Goal: Task Accomplishment & Management: Manage account settings

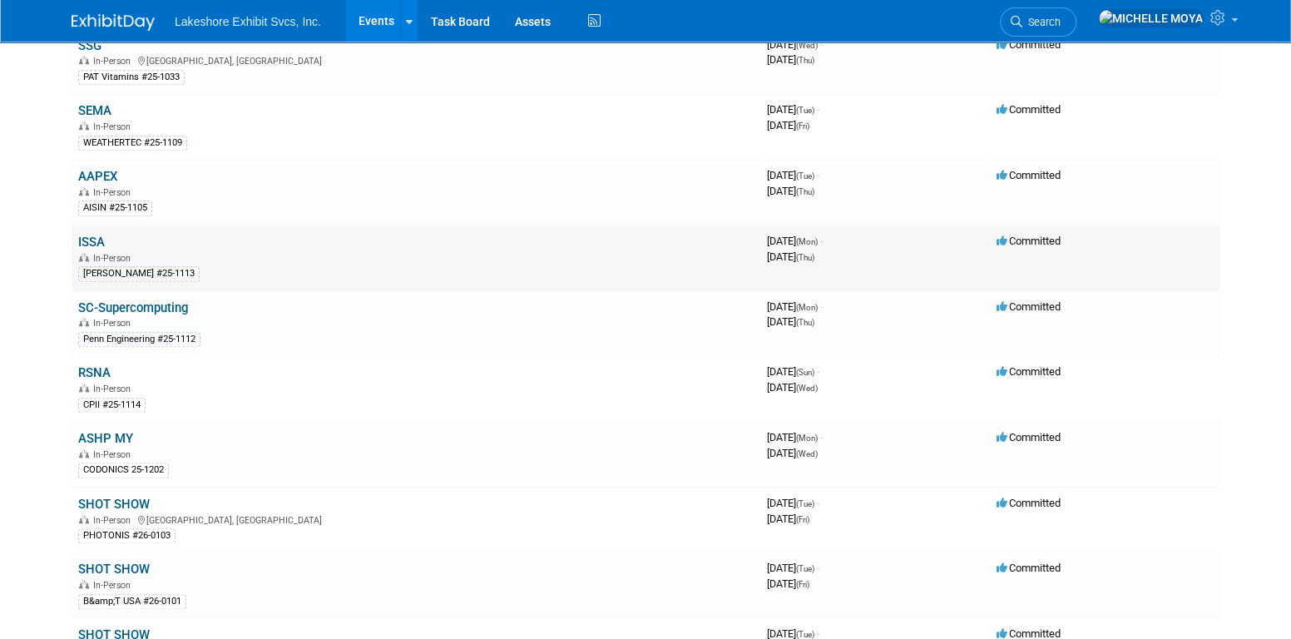
scroll to position [998, 0]
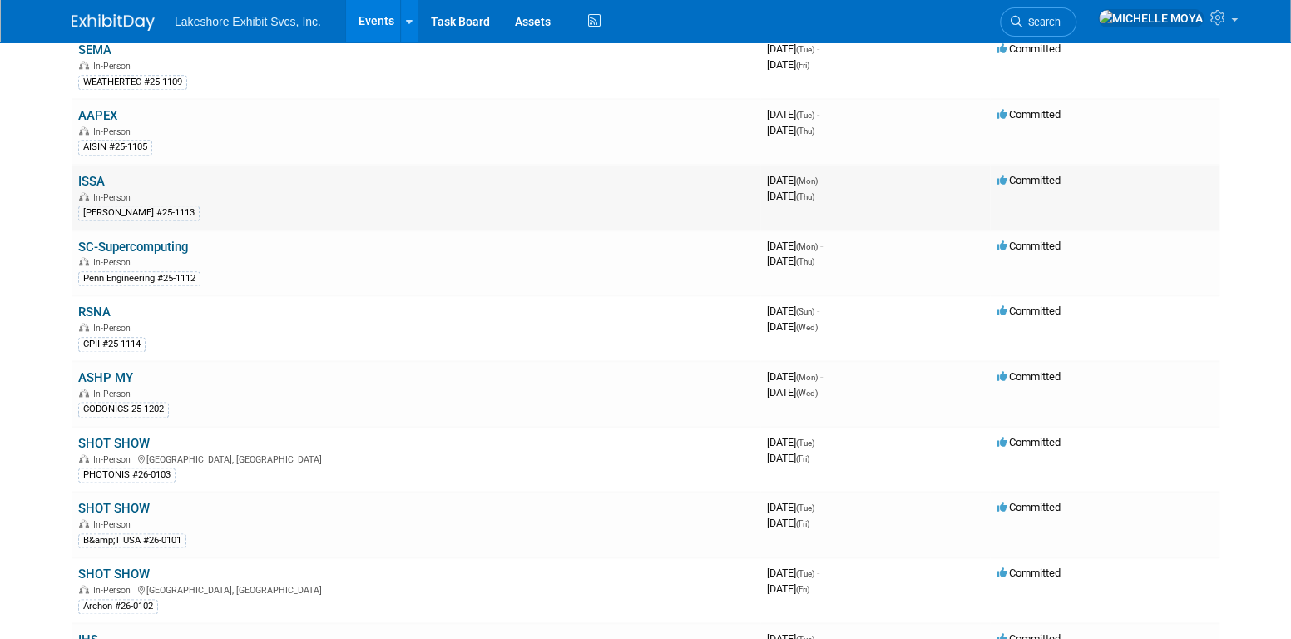
click at [91, 174] on link "ISSA" at bounding box center [91, 181] width 27 height 15
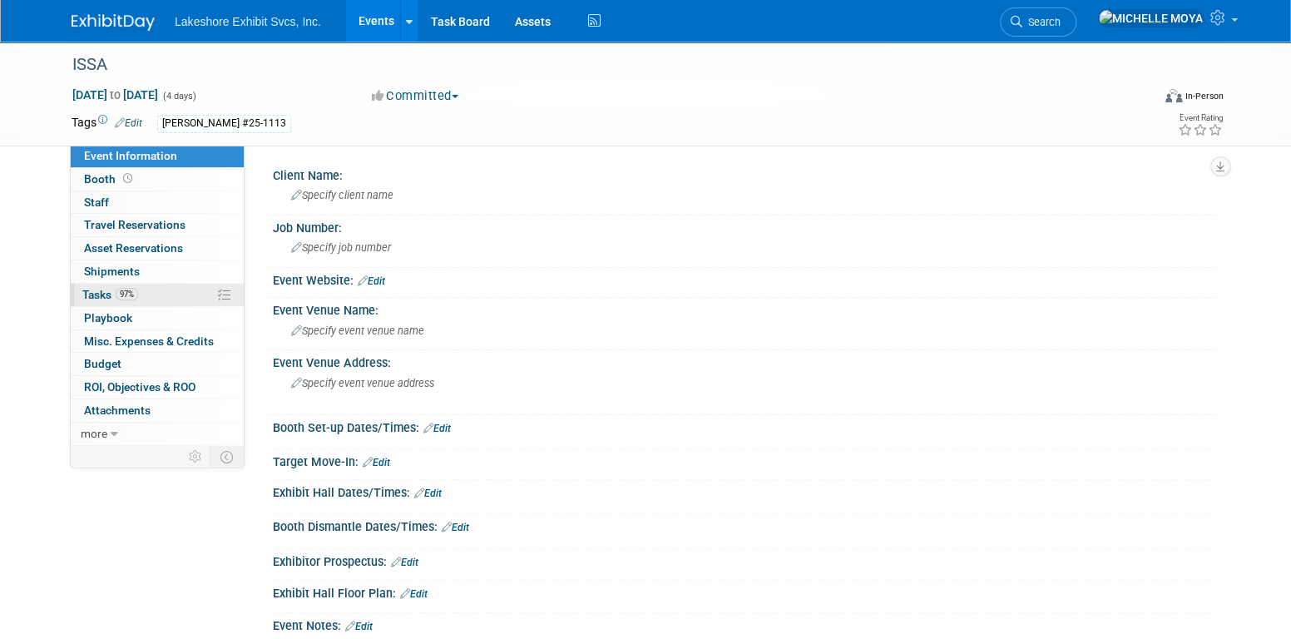
click at [162, 290] on link "97% Tasks 97%" at bounding box center [157, 295] width 173 height 22
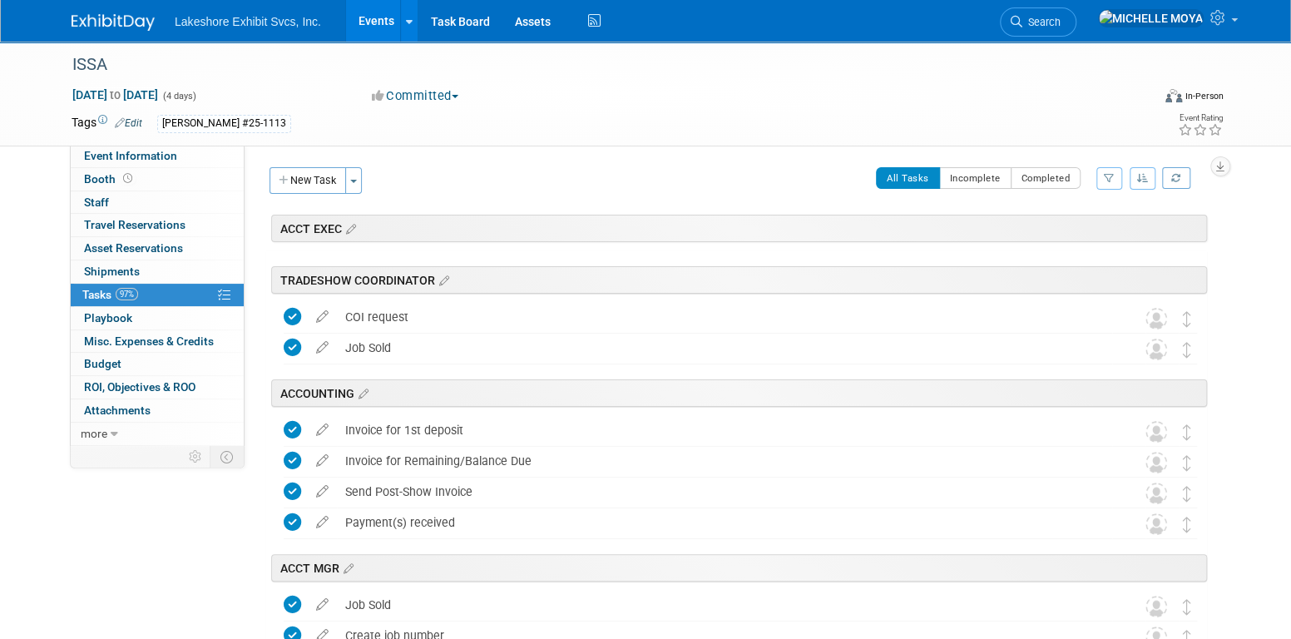
click at [1102, 185] on button "button" at bounding box center [1109, 178] width 26 height 22
drag, startPoint x: 1069, startPoint y: 230, endPoint x: 1059, endPoint y: 242, distance: 15.5
click at [1064, 231] on select "-- Select Assignee -- All unassigned tasks Assigned to me Amanda Koss Dave Desa…" at bounding box center [1039, 231] width 137 height 23
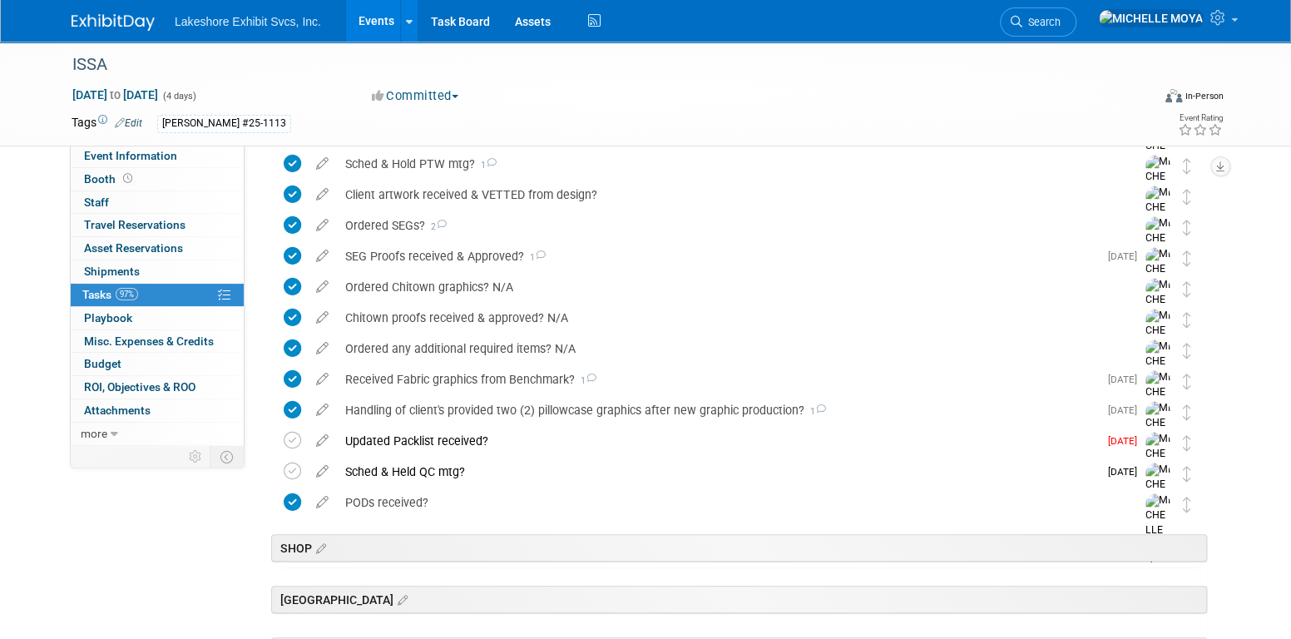
scroll to position [582, 0]
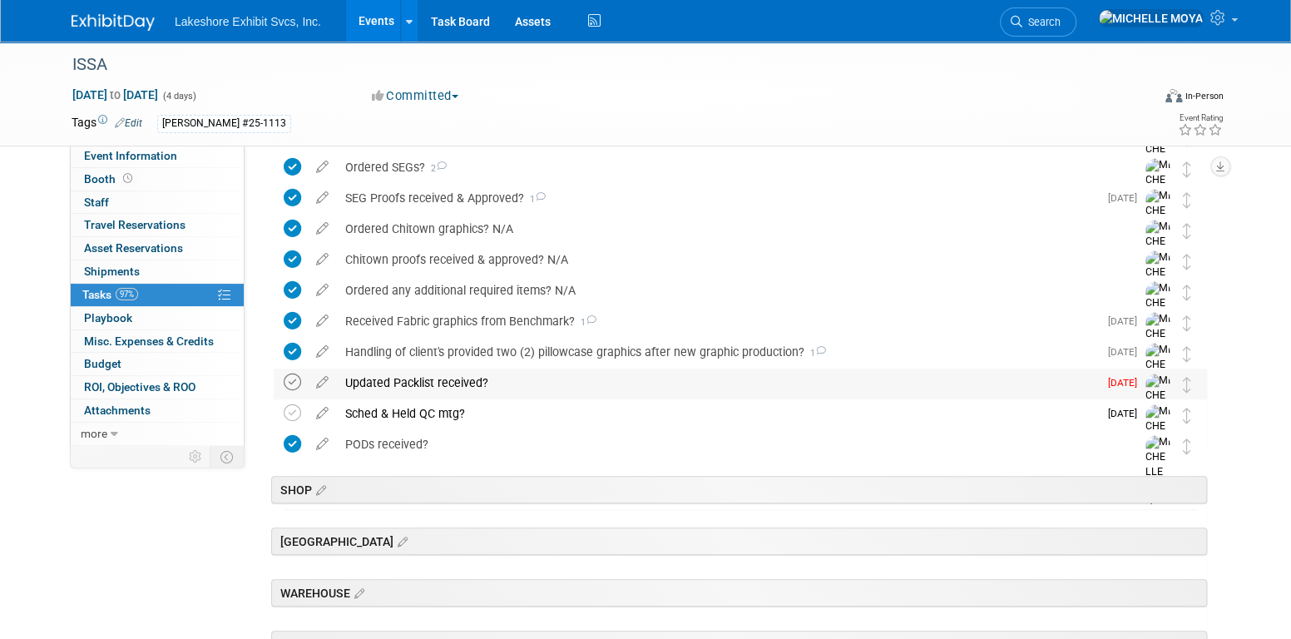
click at [294, 385] on icon at bounding box center [292, 381] width 17 height 17
click at [294, 410] on icon at bounding box center [292, 412] width 17 height 17
click at [383, 29] on link "Events" at bounding box center [376, 21] width 61 height 42
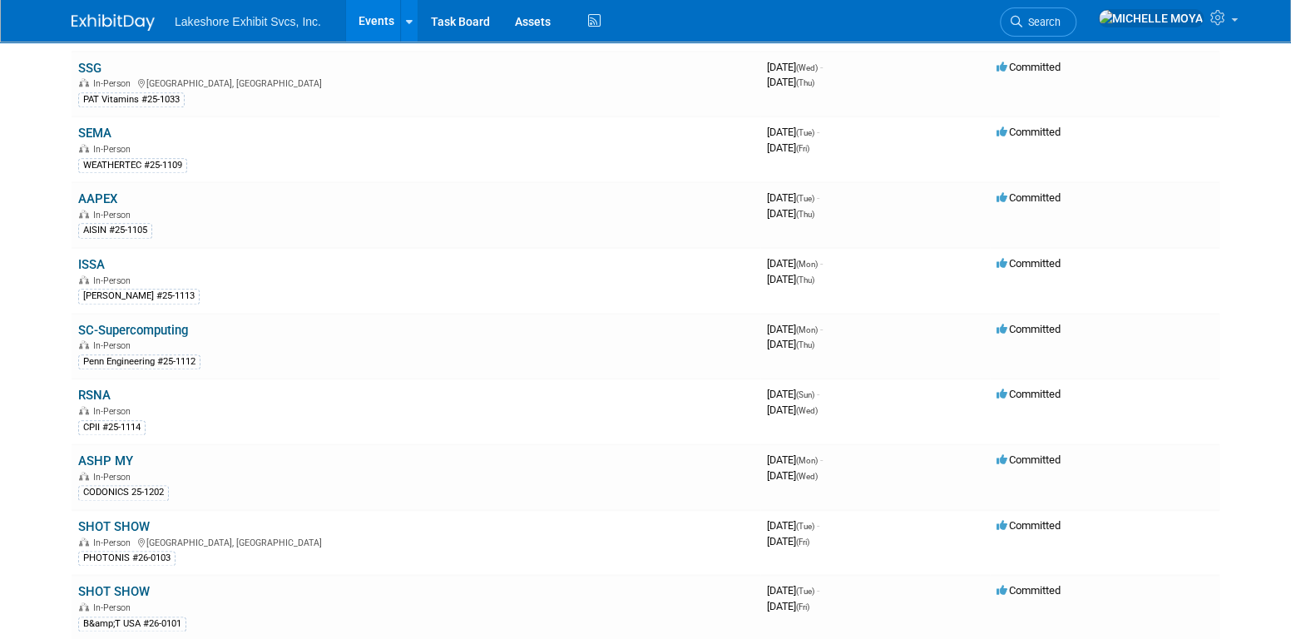
scroll to position [832, 0]
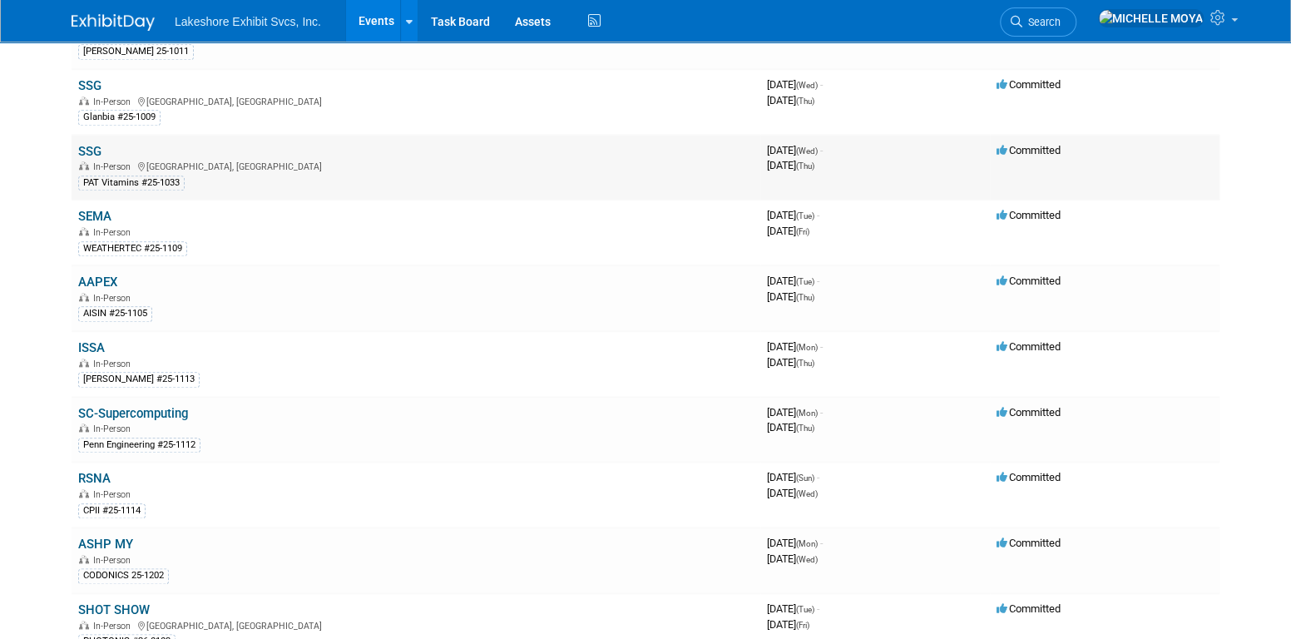
click at [92, 144] on link "SSG" at bounding box center [89, 151] width 23 height 15
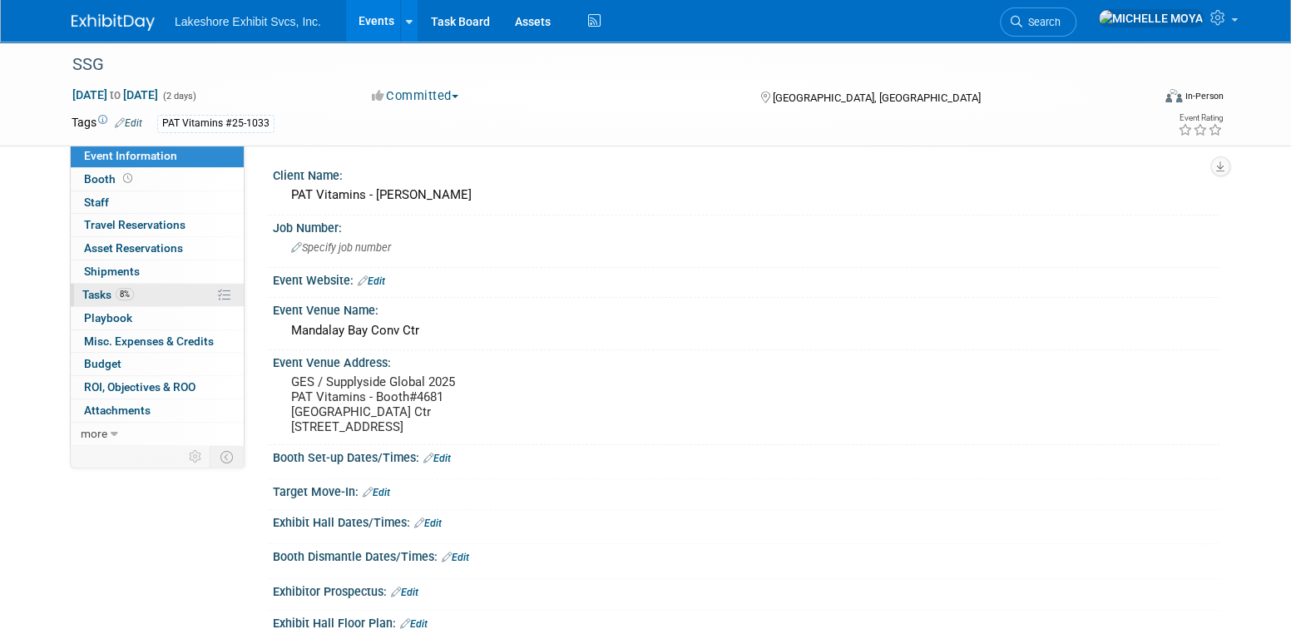
click at [180, 286] on link "8% Tasks 8%" at bounding box center [157, 295] width 173 height 22
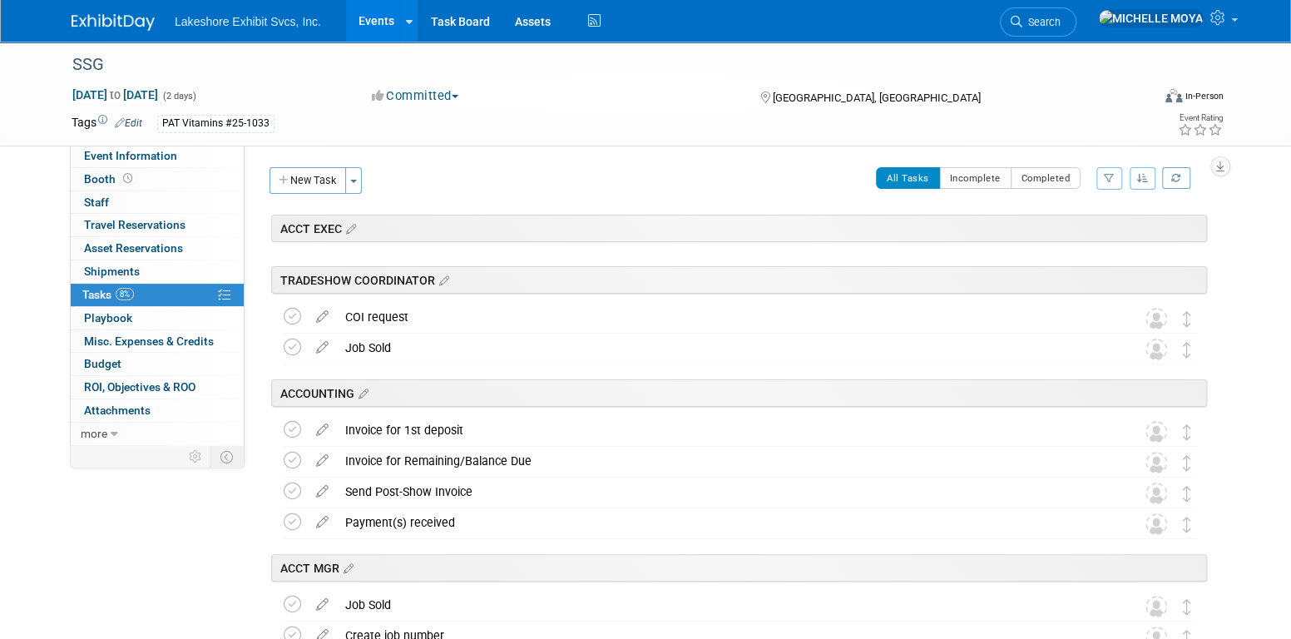
drag, startPoint x: 1110, startPoint y: 176, endPoint x: 1105, endPoint y: 195, distance: 19.8
click at [1108, 179] on icon "button" at bounding box center [1108, 178] width 11 height 10
click at [1086, 234] on select "-- Select Assignee -- All unassigned tasks Assigned to me Amanda Koss Dave Desa…" at bounding box center [1039, 231] width 137 height 23
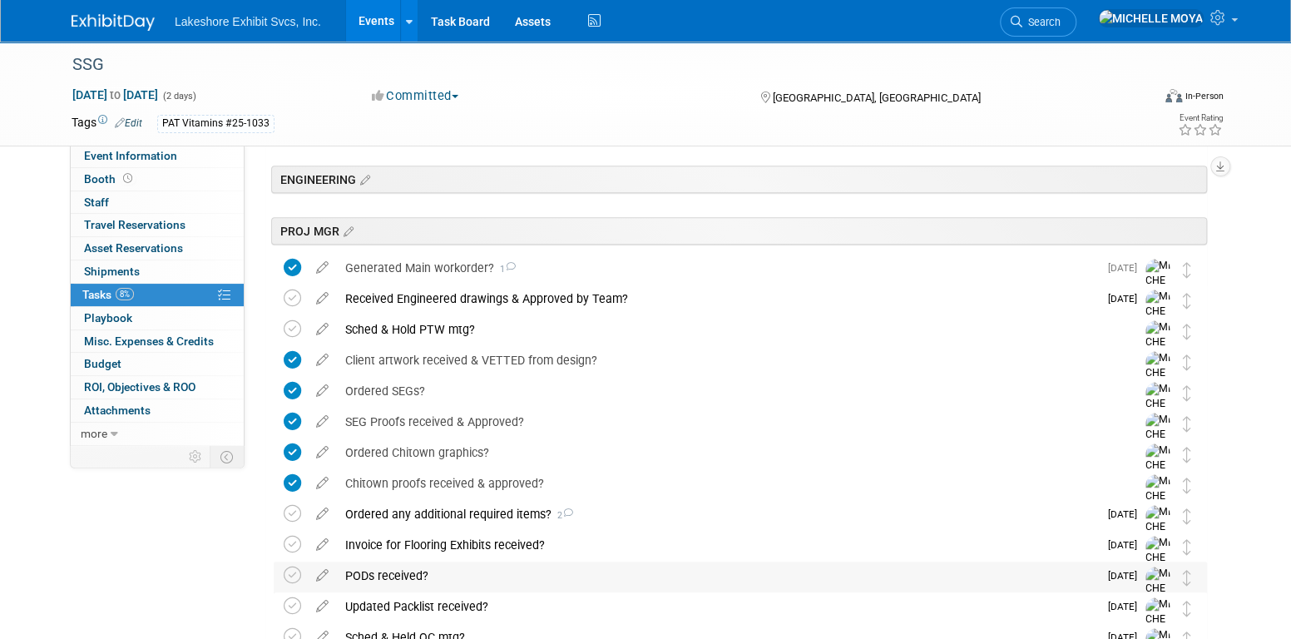
scroll to position [333, 0]
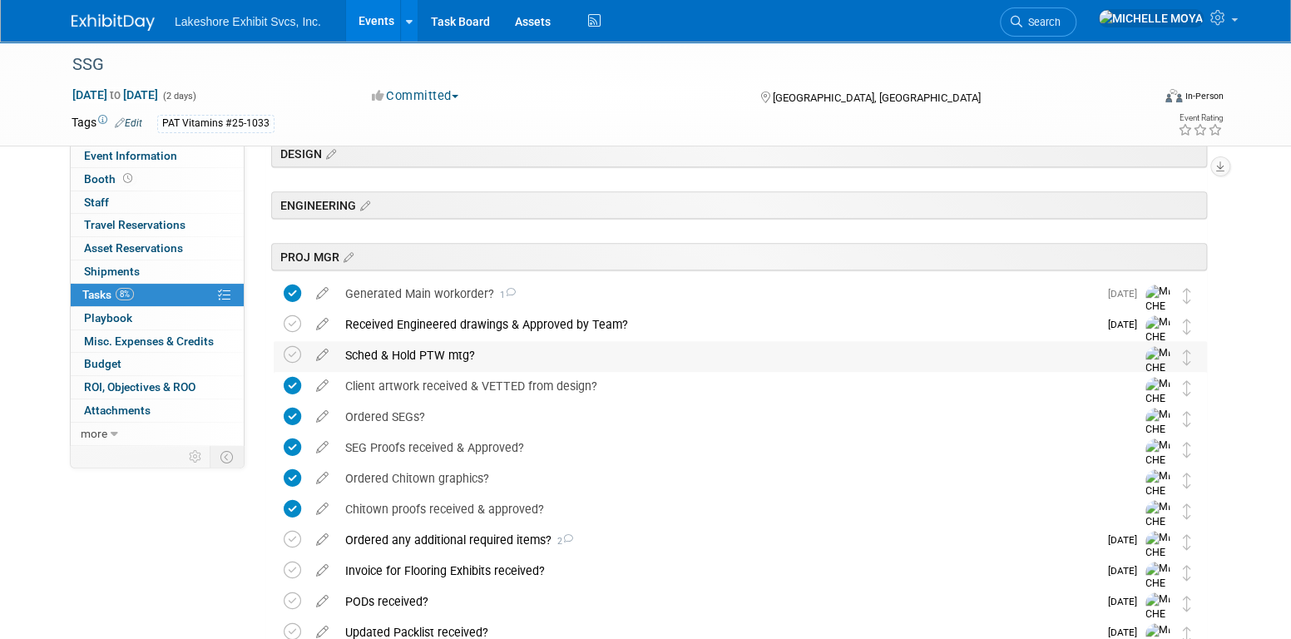
click at [450, 349] on div "Sched & Hold PTW mtg?" at bounding box center [724, 355] width 775 height 28
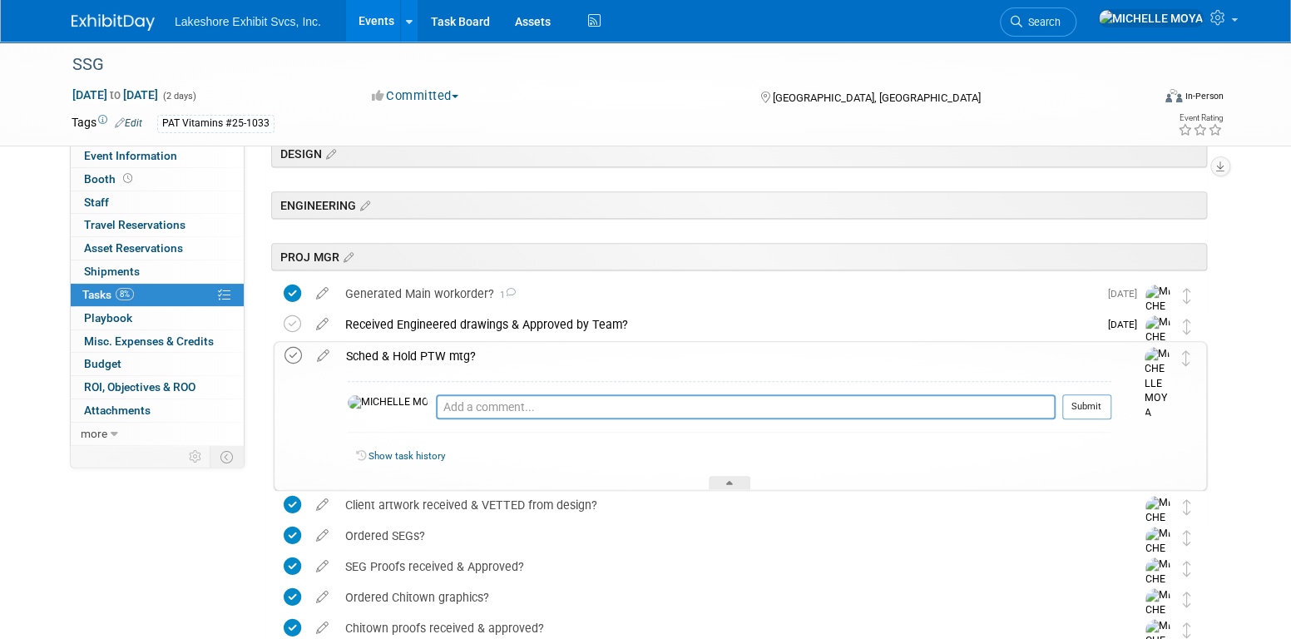
drag, startPoint x: 293, startPoint y: 354, endPoint x: 328, endPoint y: 368, distance: 38.4
click at [294, 354] on icon at bounding box center [292, 355] width 17 height 17
click at [438, 407] on textarea at bounding box center [745, 406] width 619 height 24
click at [432, 296] on div "Generated Main workorder? 1" at bounding box center [717, 293] width 761 height 28
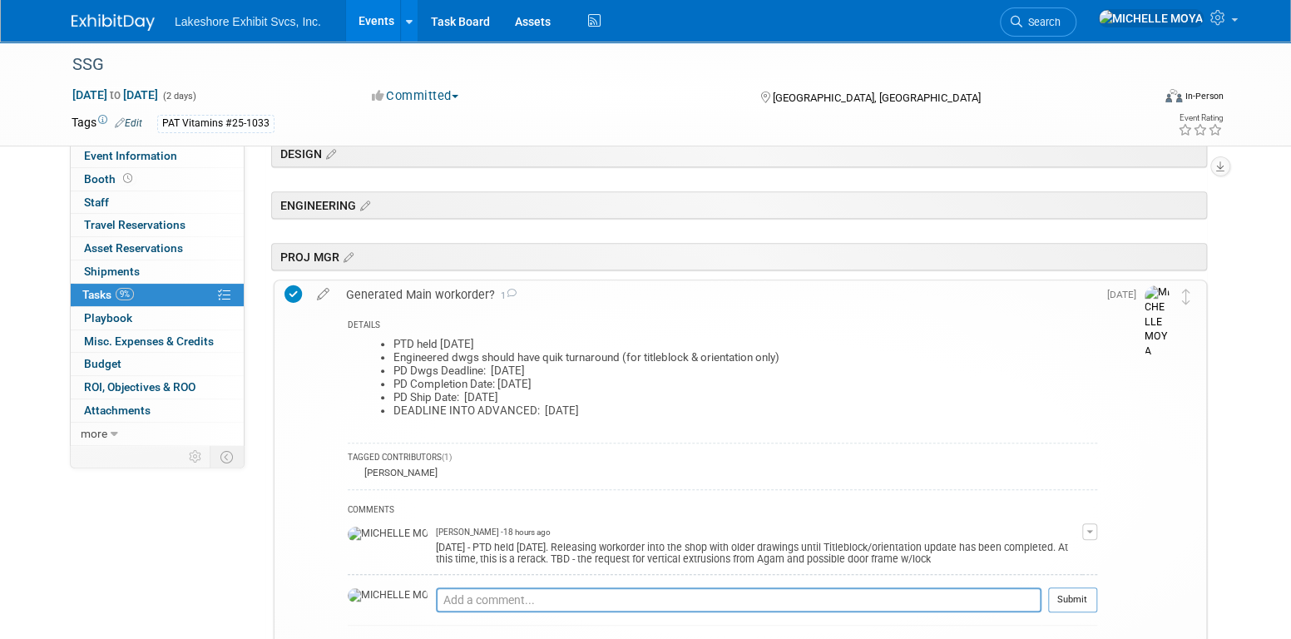
click at [432, 296] on div "Generated Main workorder? 1" at bounding box center [717, 294] width 759 height 28
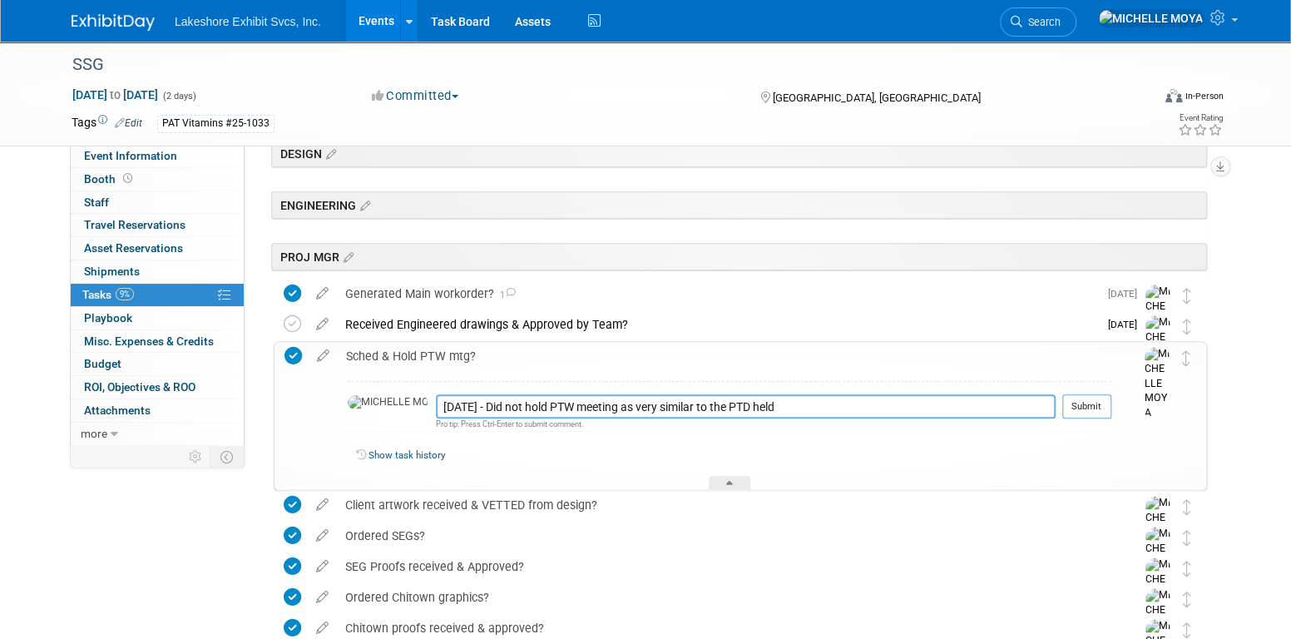
click at [757, 405] on textarea "9.18.25 - Did not hold PTW meeting as very similar to the PTD held" at bounding box center [745, 406] width 619 height 24
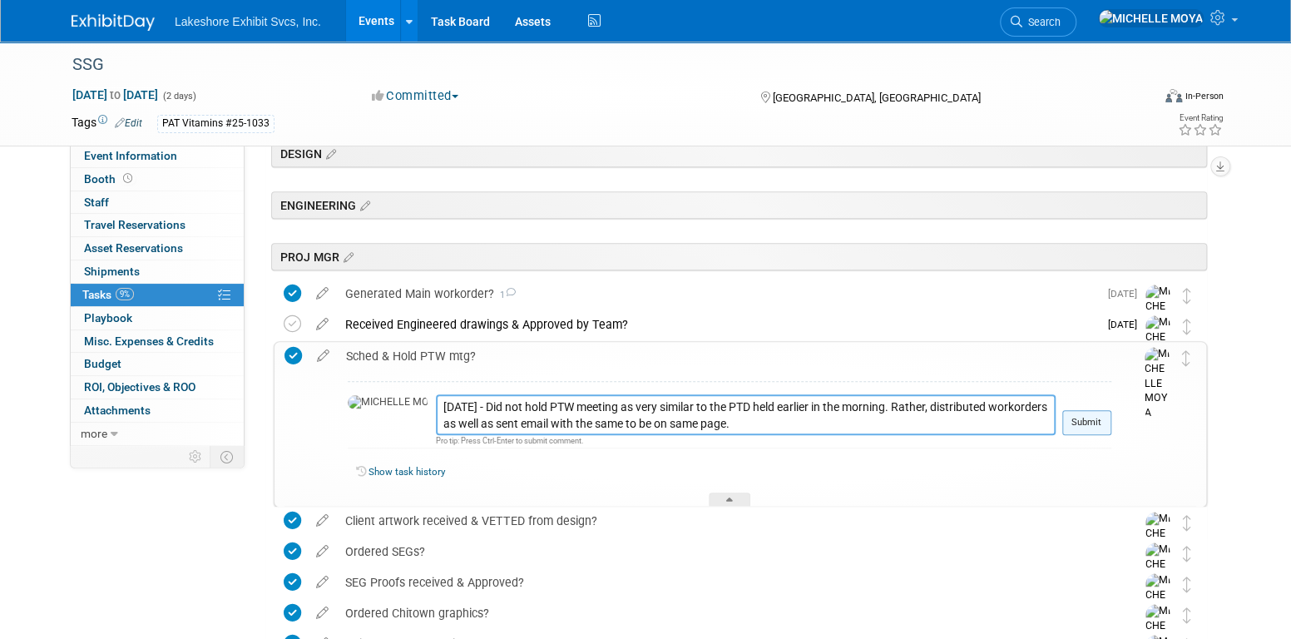
type textarea "9.18.25 - Did not hold PTW meeting as very similar to the PTD held earlier in t…"
click at [1096, 425] on button "Submit" at bounding box center [1086, 422] width 49 height 25
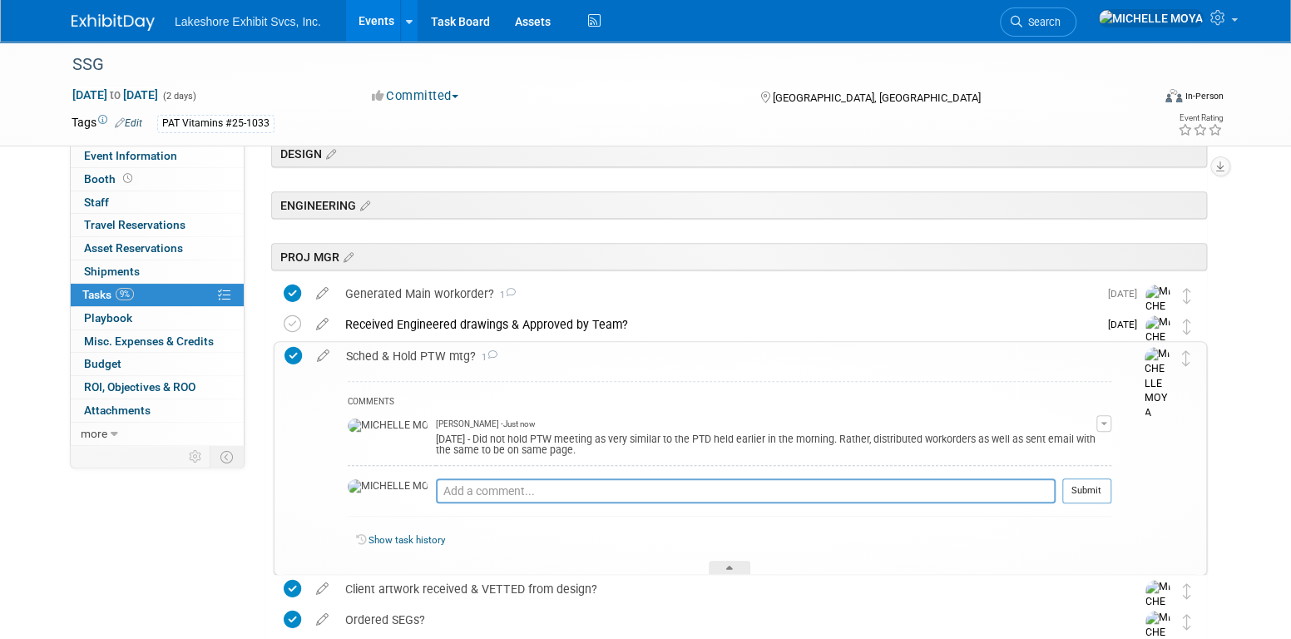
click at [427, 353] on div "Sched & Hold PTW mtg? 1" at bounding box center [724, 356] width 773 height 28
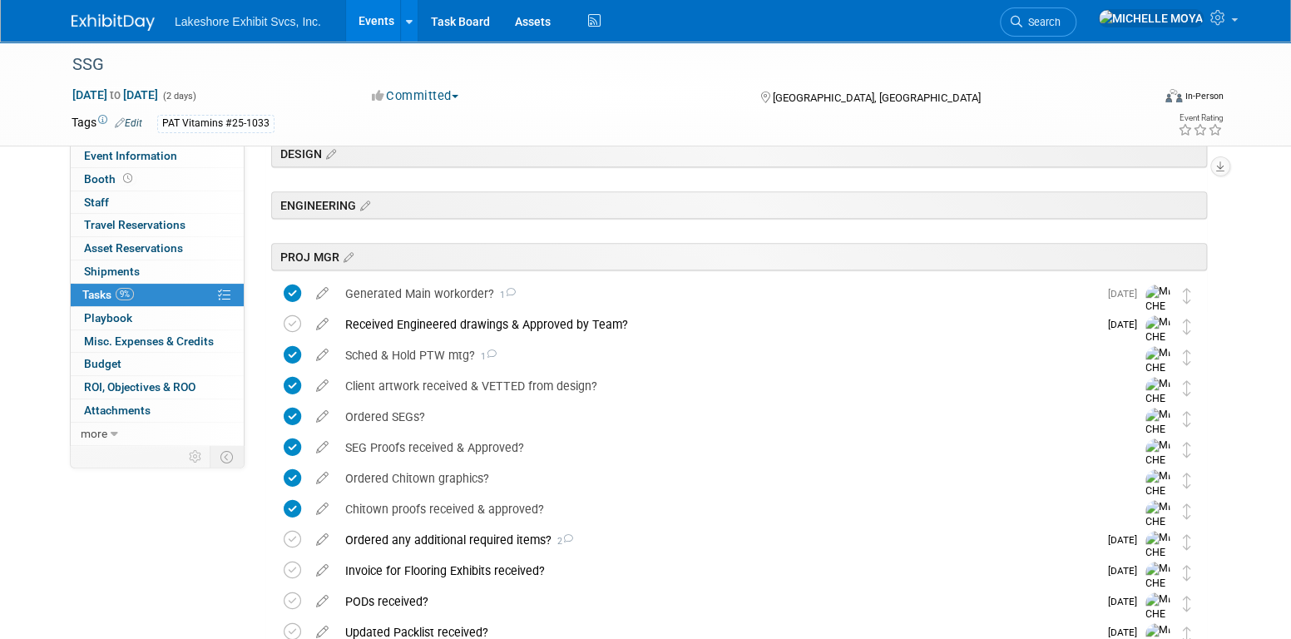
click at [378, 15] on link "Events" at bounding box center [376, 21] width 61 height 42
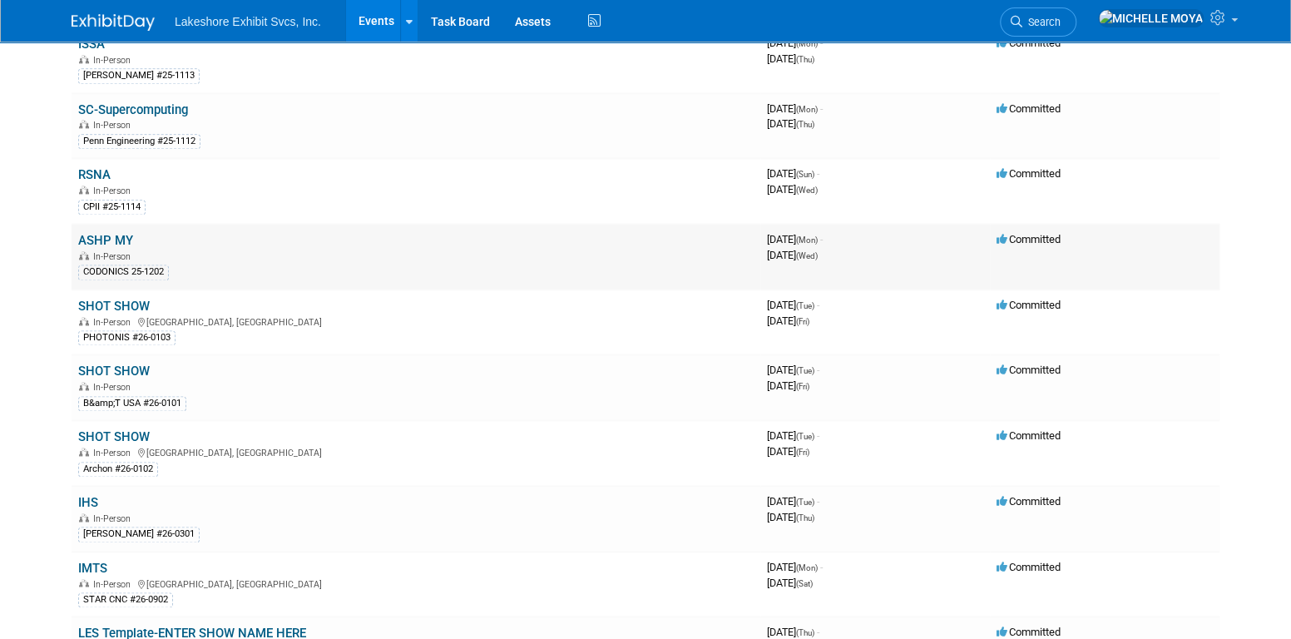
scroll to position [1164, 0]
